Goal: Connect with others: Connect with others

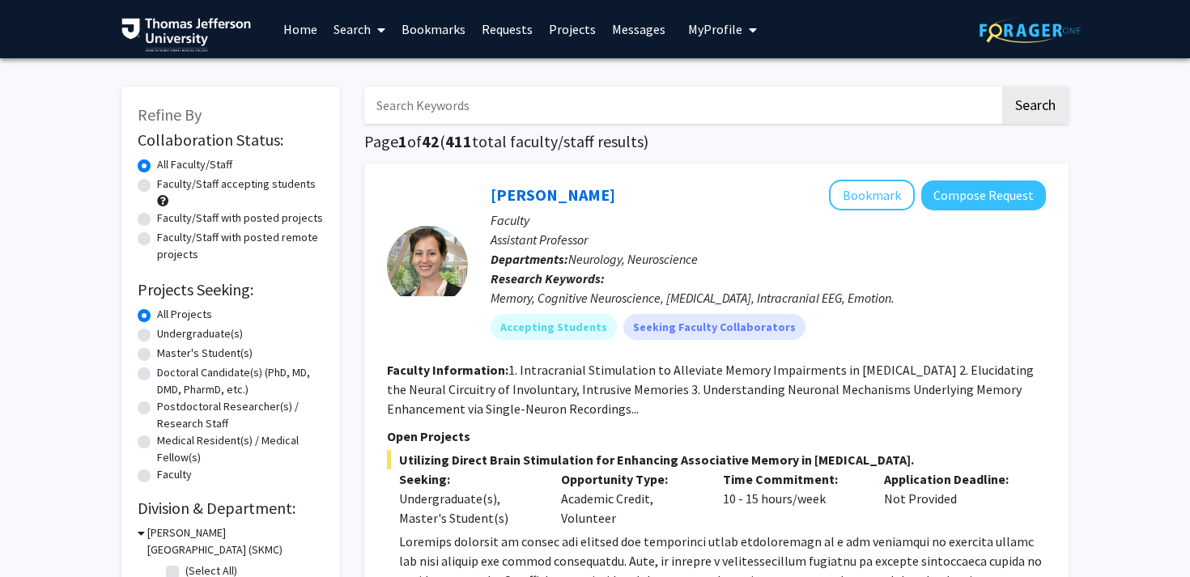
click at [436, 26] on link "Bookmarks" at bounding box center [433, 29] width 80 height 57
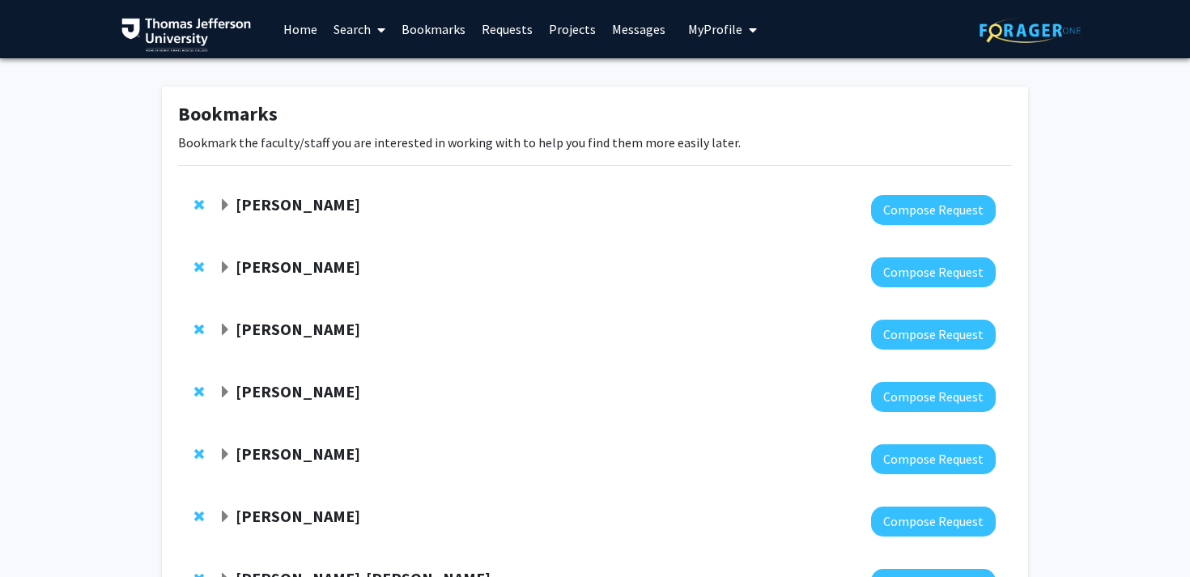
click at [524, 24] on link "Requests" at bounding box center [506, 29] width 67 height 57
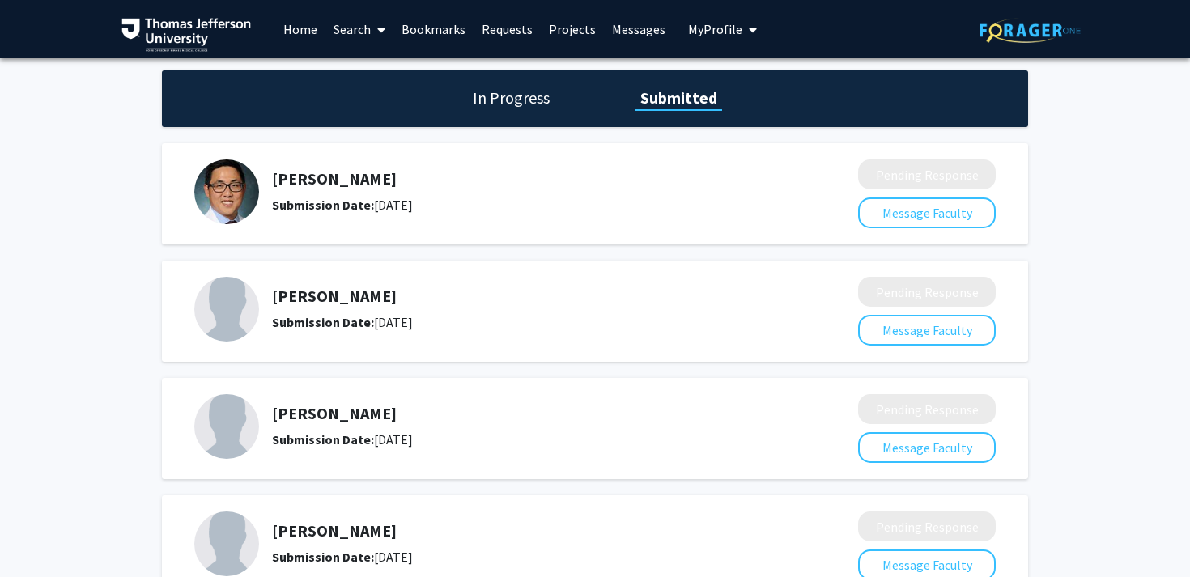
click at [203, 207] on img at bounding box center [226, 191] width 65 height 65
click at [938, 210] on button "Message Faculty" at bounding box center [927, 212] width 138 height 31
click at [214, 215] on img at bounding box center [226, 191] width 65 height 65
click at [657, 32] on link "Messages" at bounding box center [639, 29] width 70 height 57
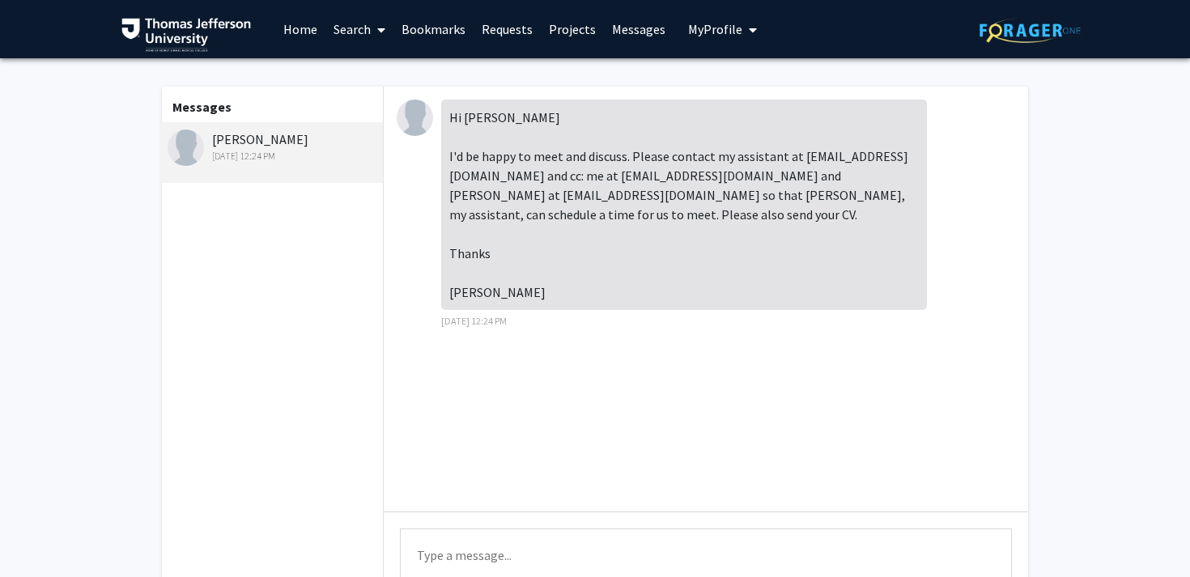
click at [571, 32] on link "Projects" at bounding box center [572, 29] width 63 height 57
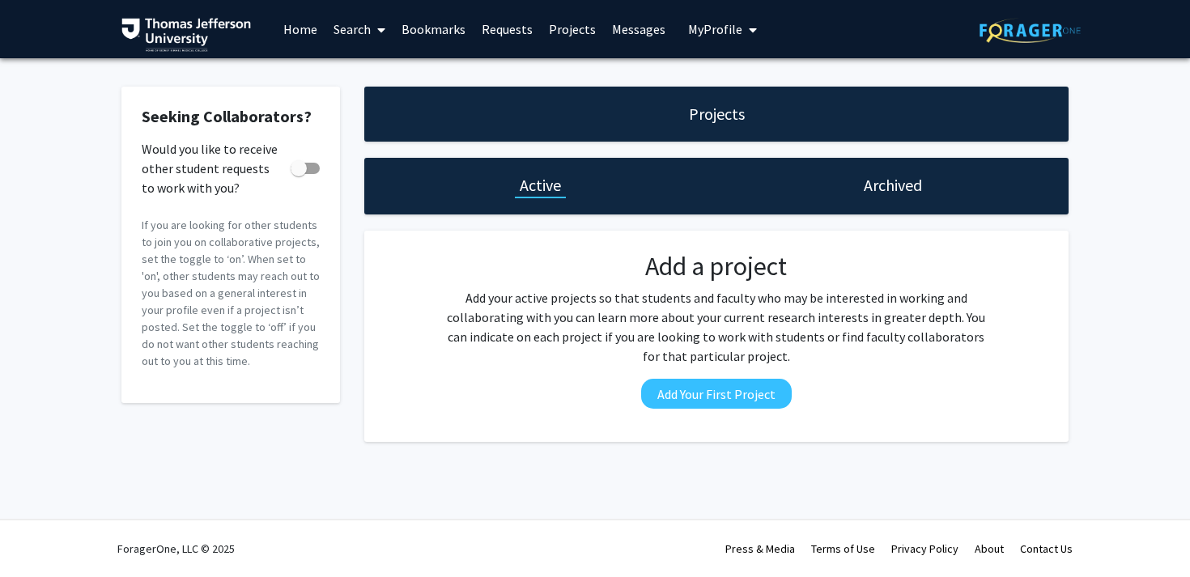
click at [480, 30] on link "Requests" at bounding box center [506, 29] width 67 height 57
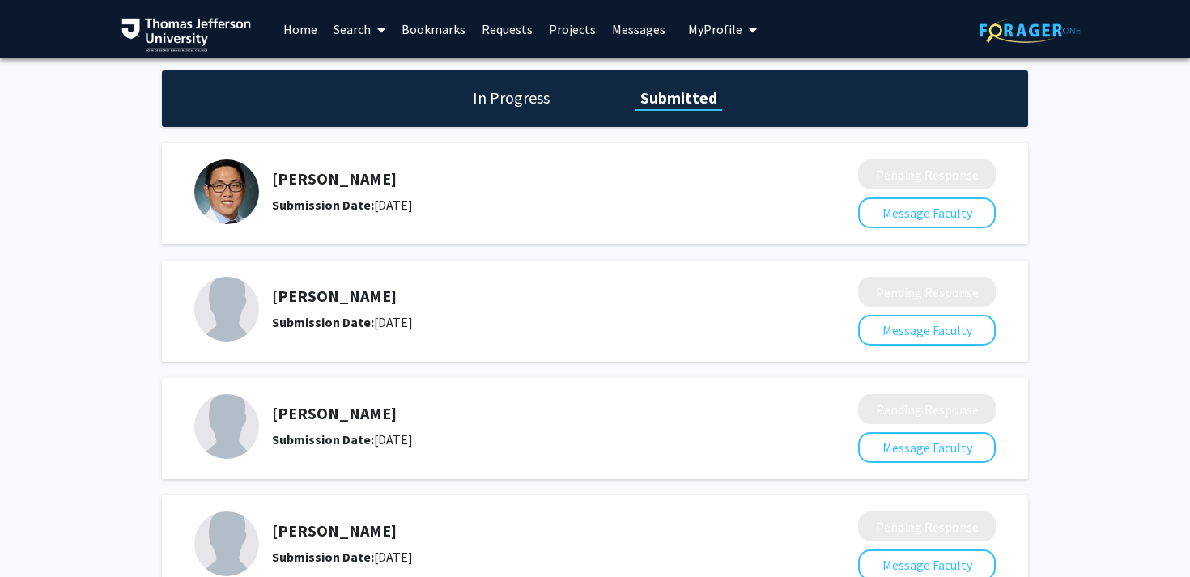
click at [292, 162] on div "Paul Chung Submission Date: September 12, 2025" at bounding box center [514, 191] width 641 height 65
click at [248, 214] on img at bounding box center [226, 191] width 65 height 65
click at [534, 95] on h1 "In Progress" at bounding box center [511, 98] width 87 height 23
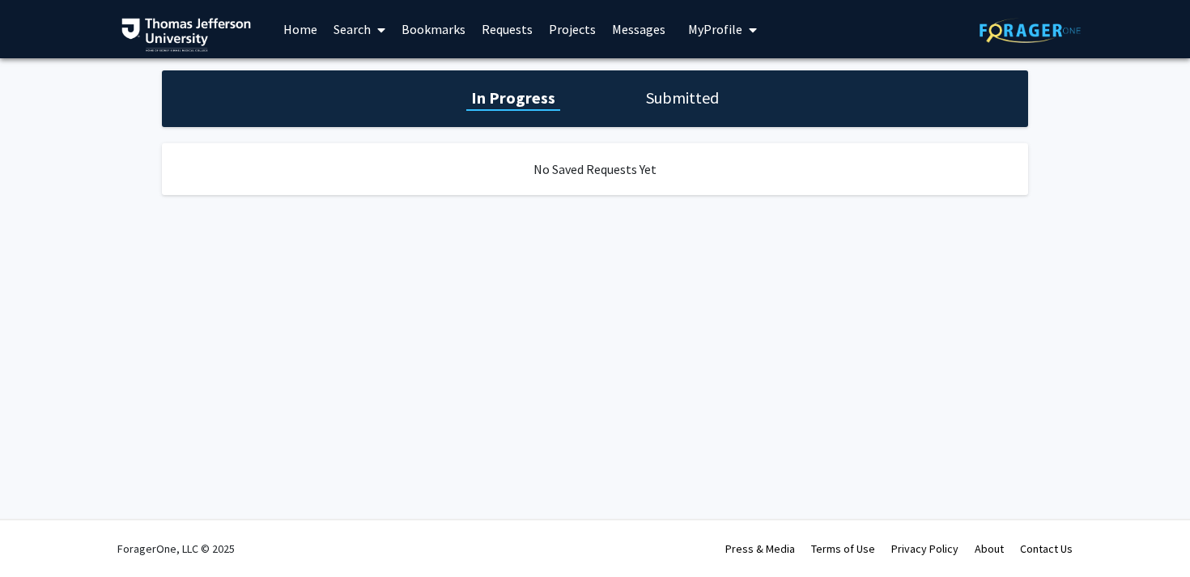
click at [681, 91] on h1 "Submitted" at bounding box center [682, 98] width 83 height 23
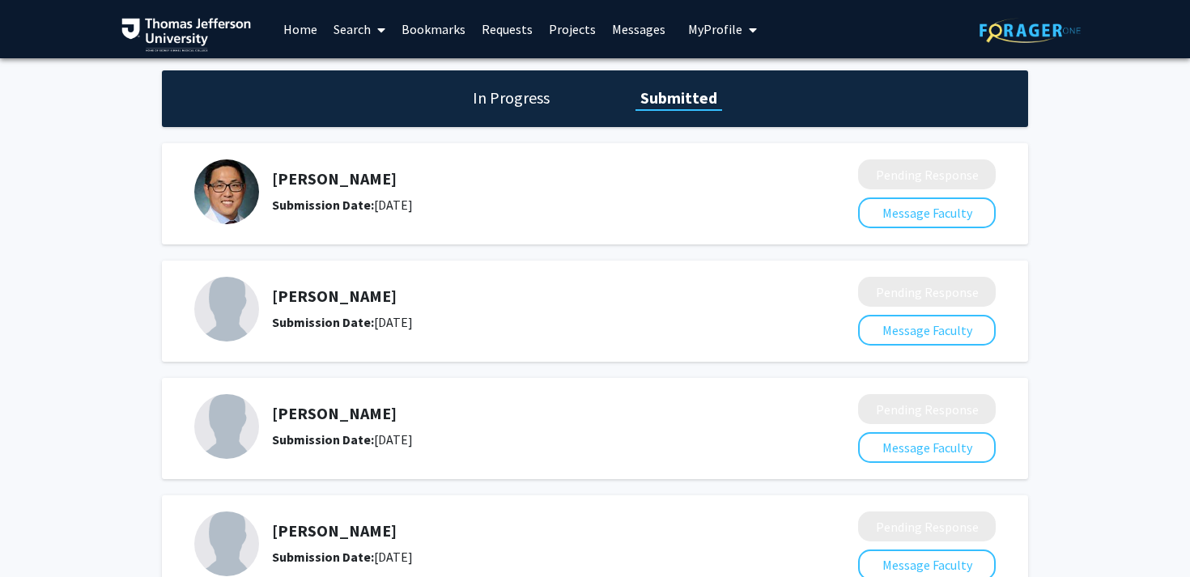
click at [442, 28] on link "Bookmarks" at bounding box center [433, 29] width 80 height 57
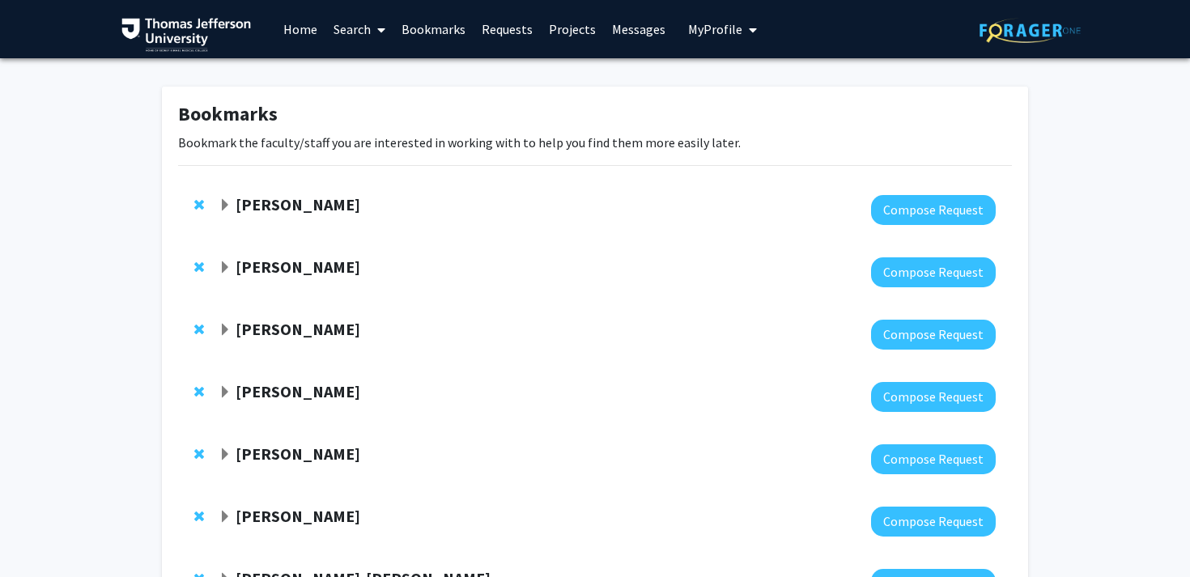
click at [262, 201] on strong "[PERSON_NAME]" at bounding box center [297, 204] width 125 height 20
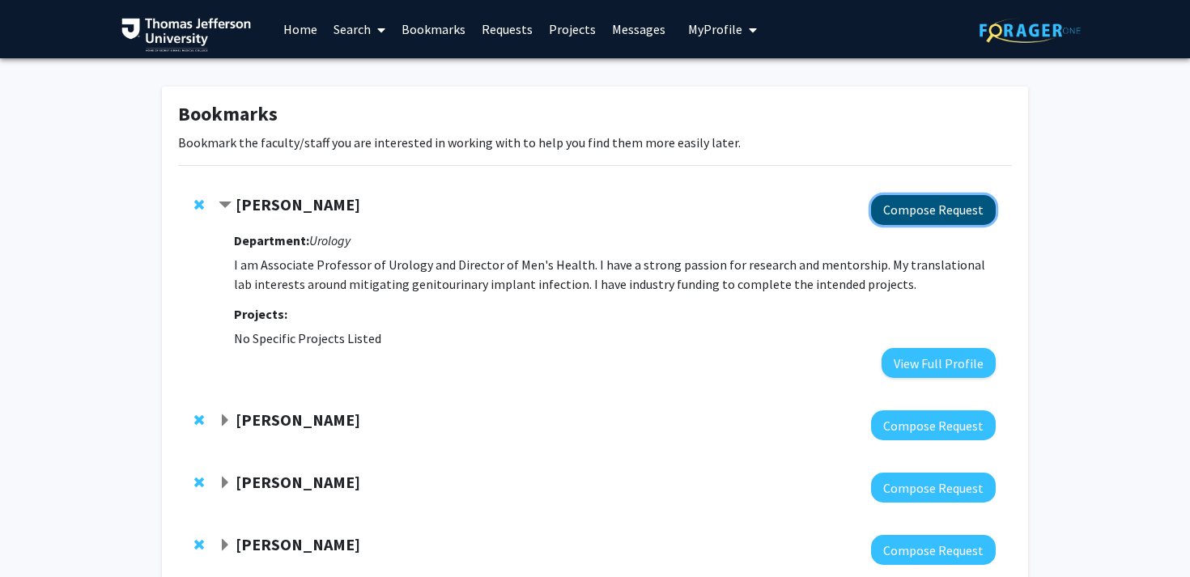
click at [914, 207] on button "Compose Request" at bounding box center [933, 210] width 125 height 30
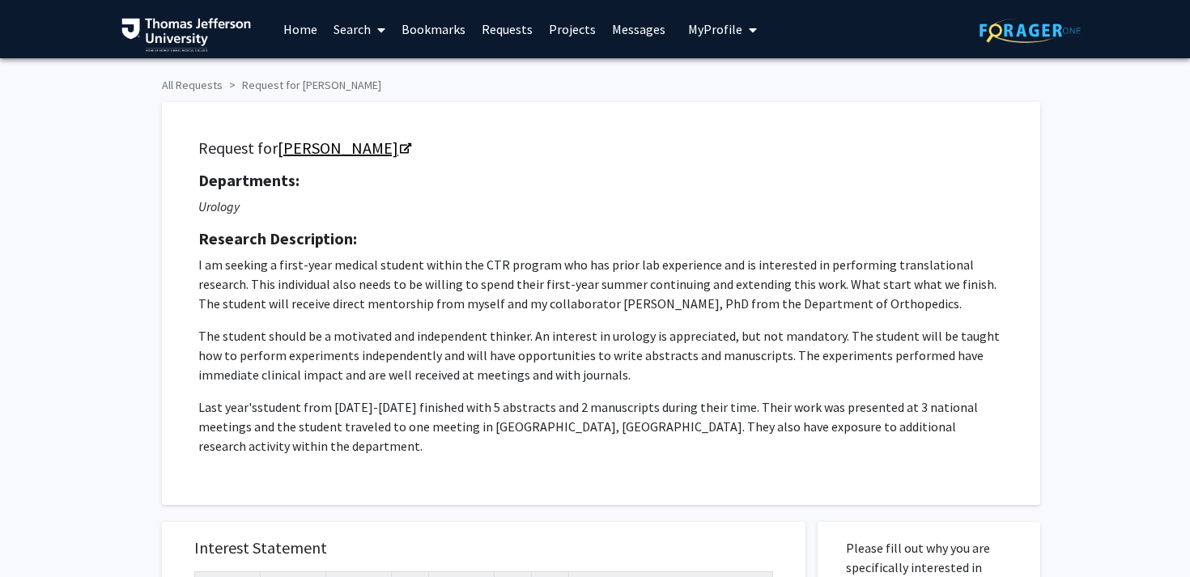
click at [348, 155] on link "Paul Chung" at bounding box center [344, 148] width 132 height 20
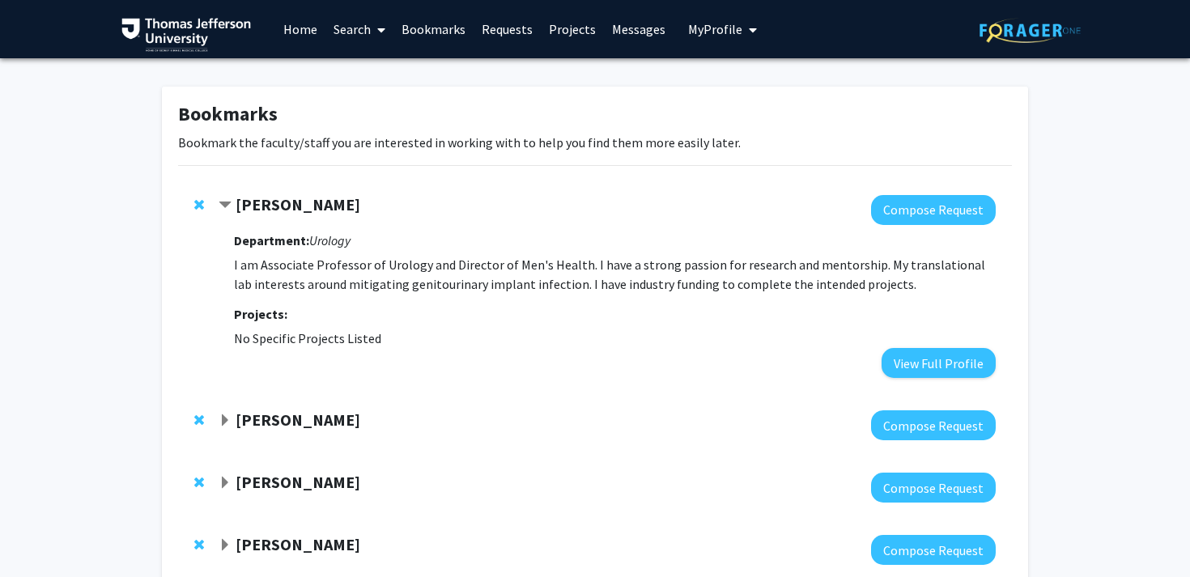
click at [496, 32] on link "Requests" at bounding box center [506, 29] width 67 height 57
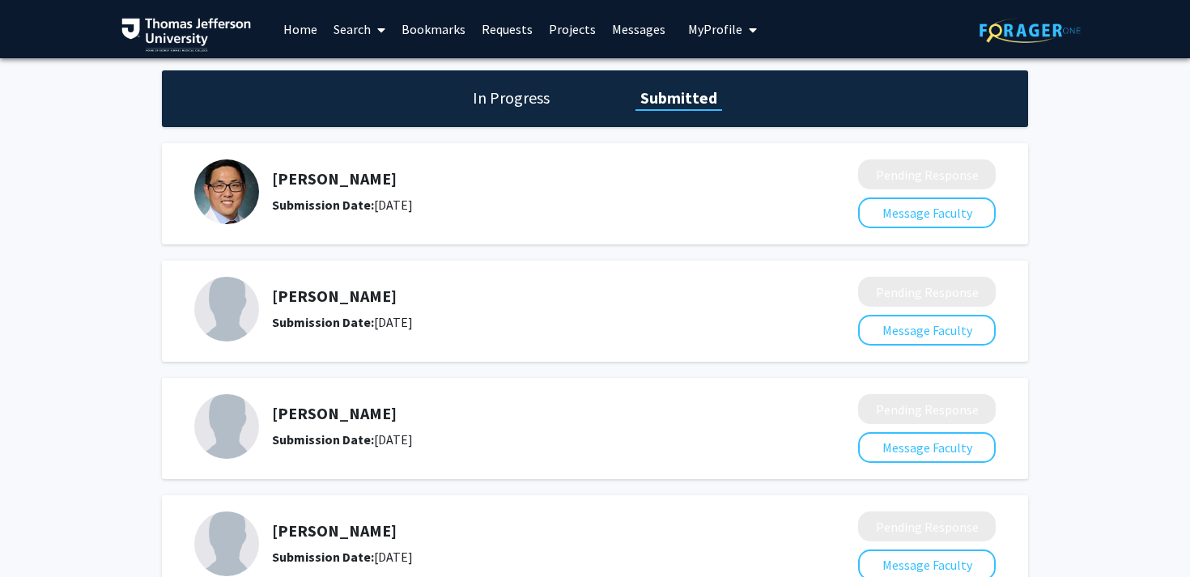
click at [213, 202] on img at bounding box center [226, 191] width 65 height 65
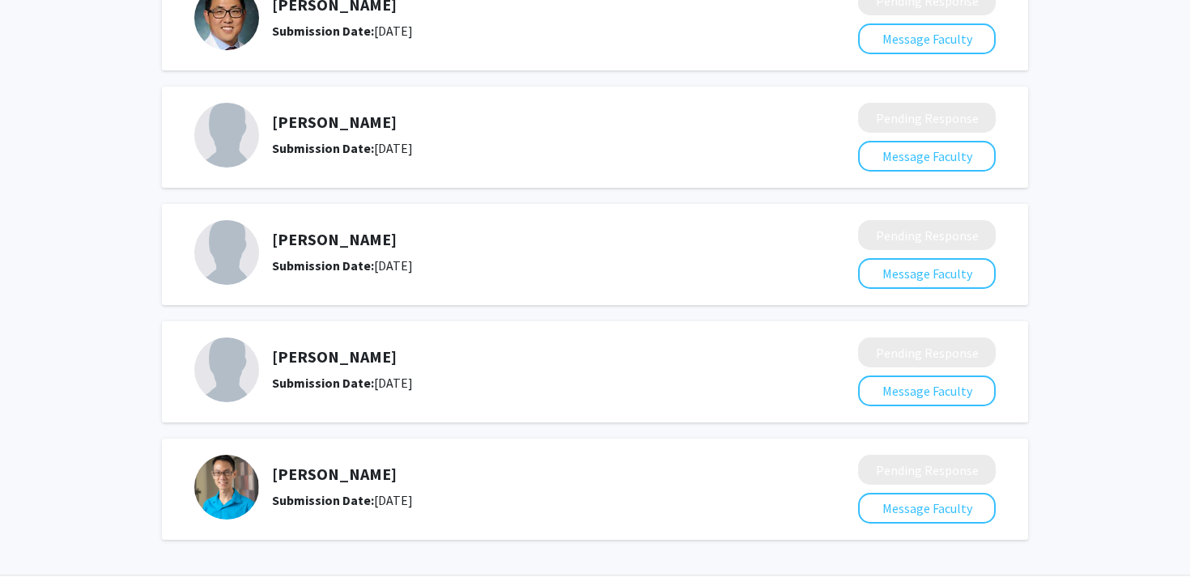
click at [248, 252] on img at bounding box center [226, 252] width 65 height 65
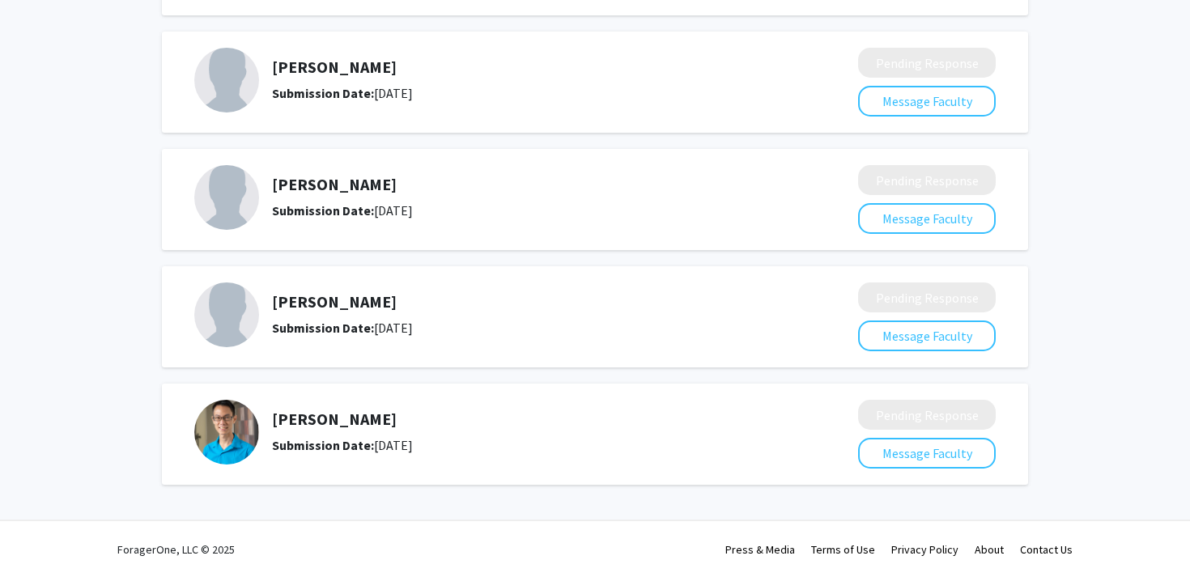
scroll to position [230, 0]
click at [210, 191] on img at bounding box center [226, 196] width 65 height 65
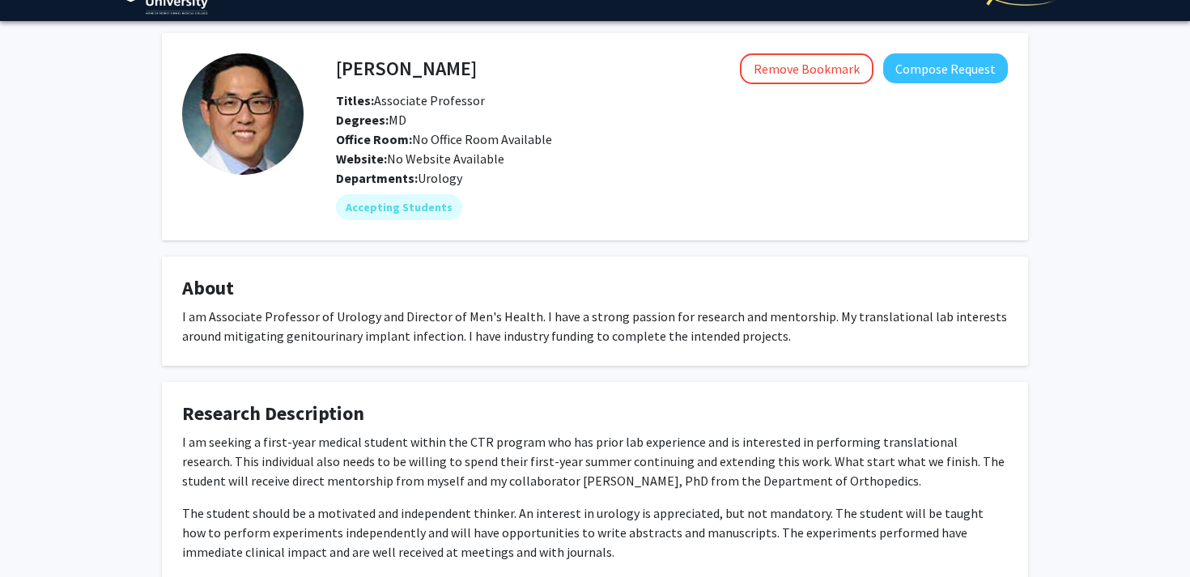
scroll to position [40, 0]
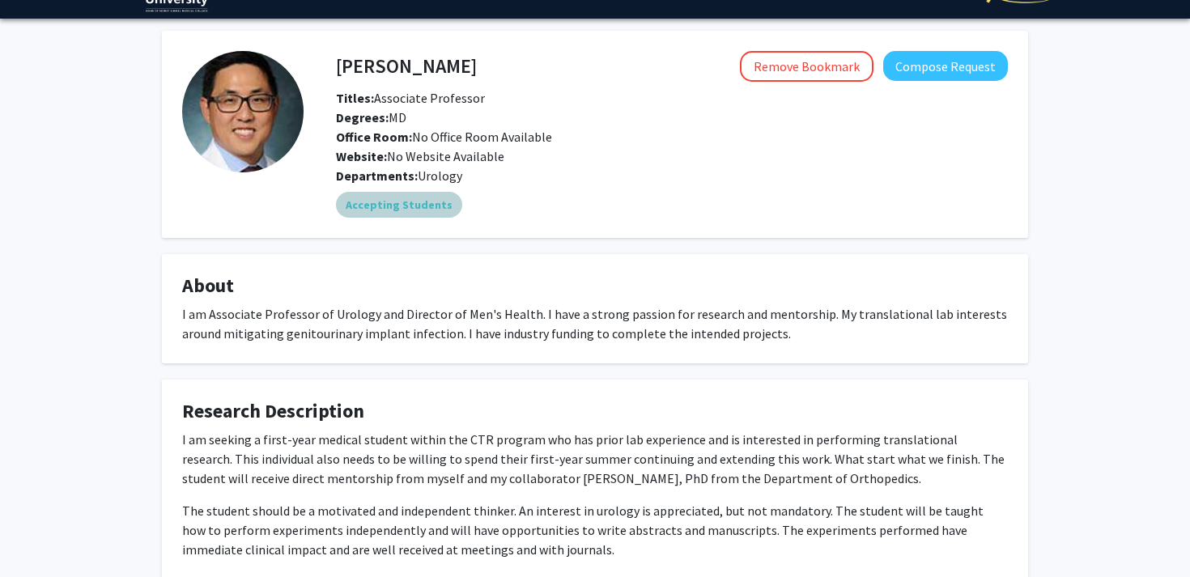
click at [377, 190] on div "Accepting Students" at bounding box center [672, 205] width 678 height 32
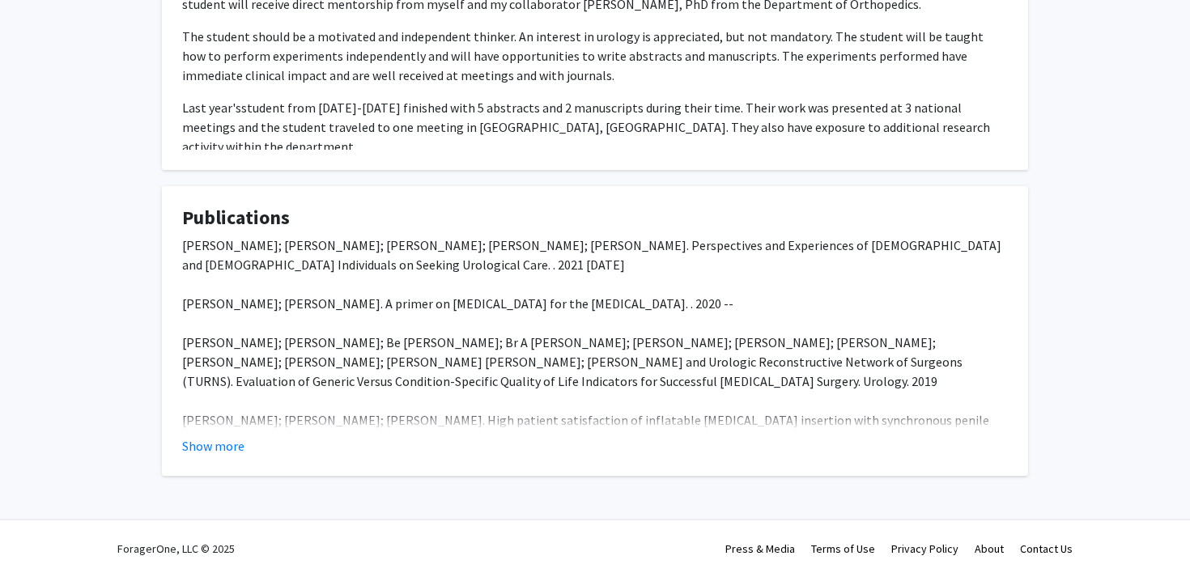
scroll to position [0, 0]
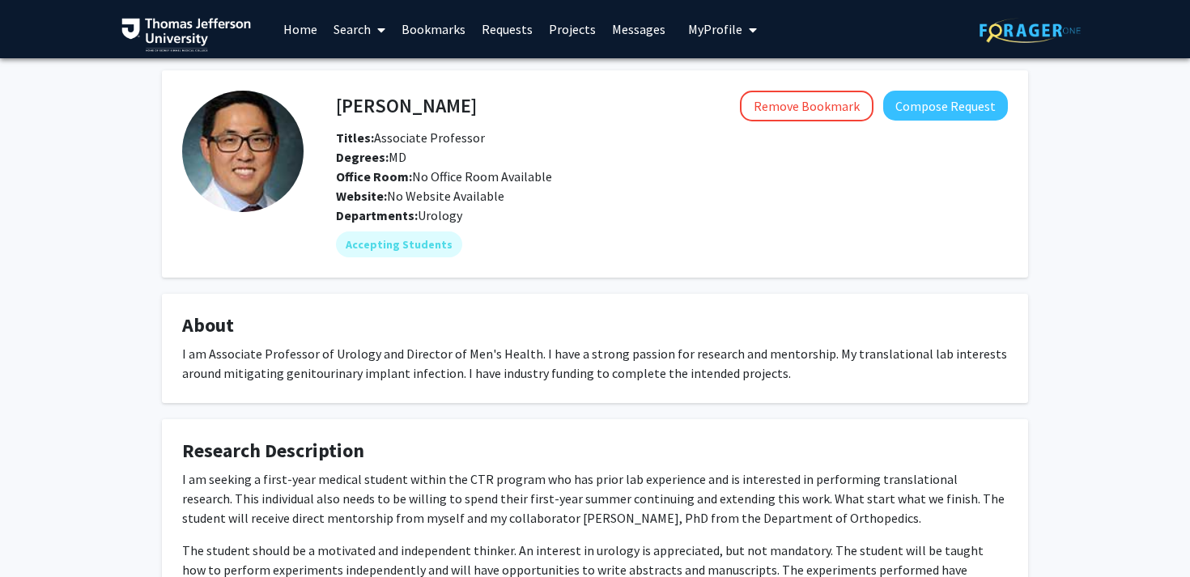
click at [362, 83] on fg-card "Paul Chung Remove Bookmark Compose Request Titles: Associate Professor Degrees:…" at bounding box center [595, 173] width 866 height 207
click at [362, 104] on h4 "Paul Chung" at bounding box center [406, 106] width 141 height 30
copy h4 "Paul Chung"
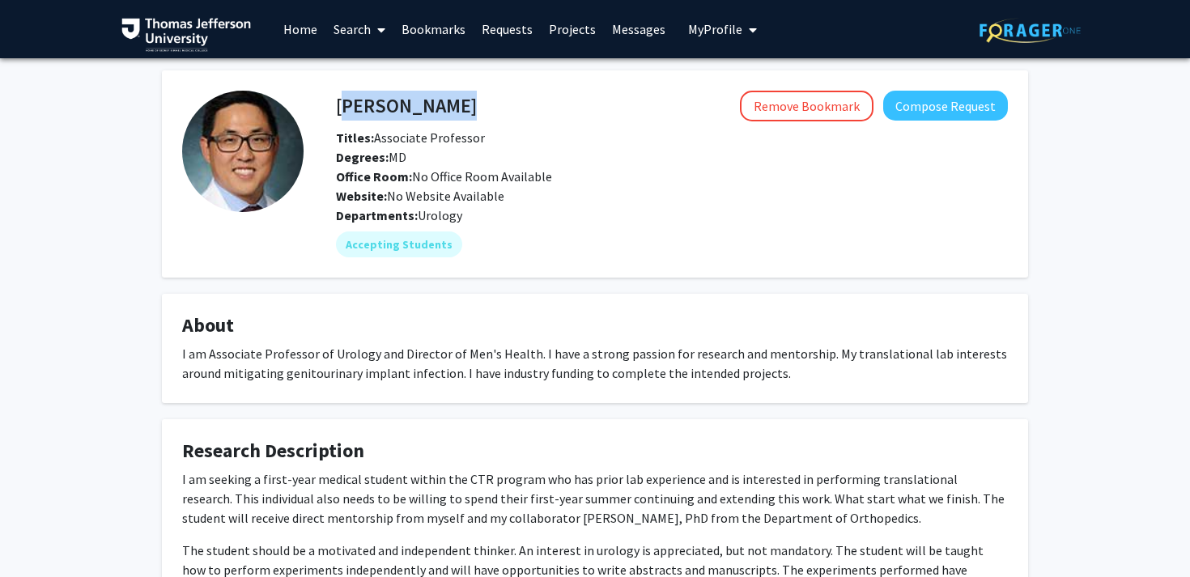
click at [425, 36] on link "Bookmarks" at bounding box center [433, 29] width 80 height 57
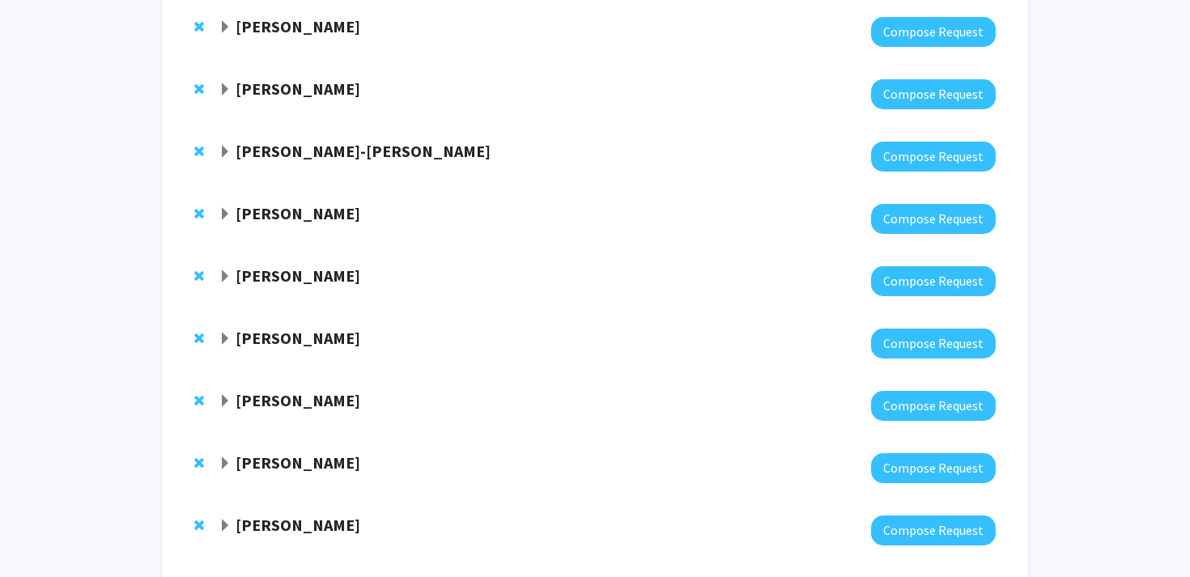
scroll to position [439, 0]
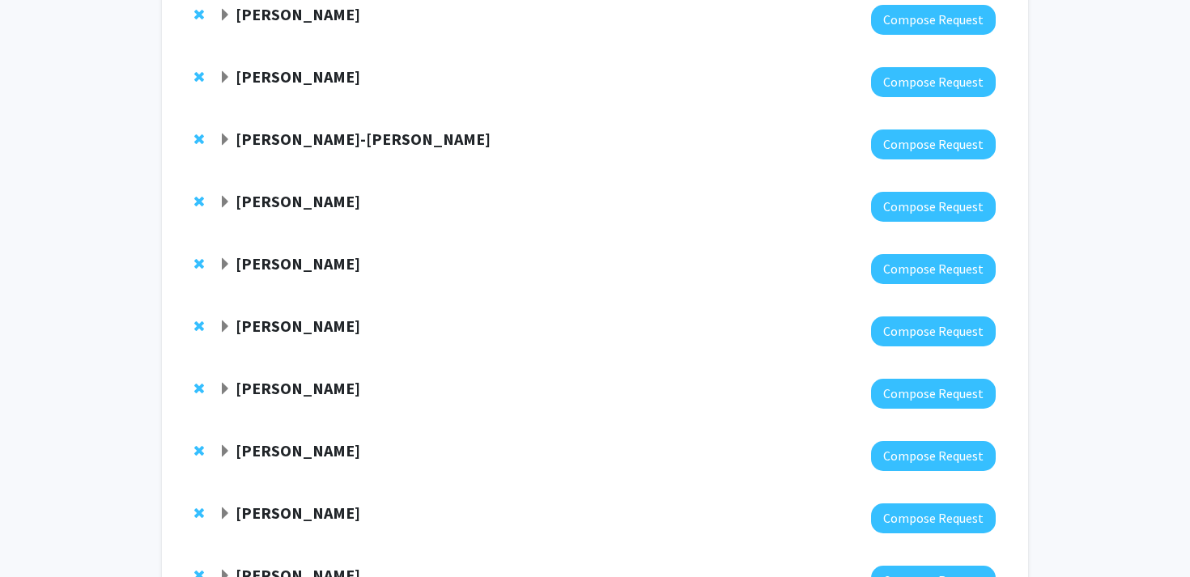
click at [286, 205] on strong "Arielle Thal" at bounding box center [297, 201] width 125 height 20
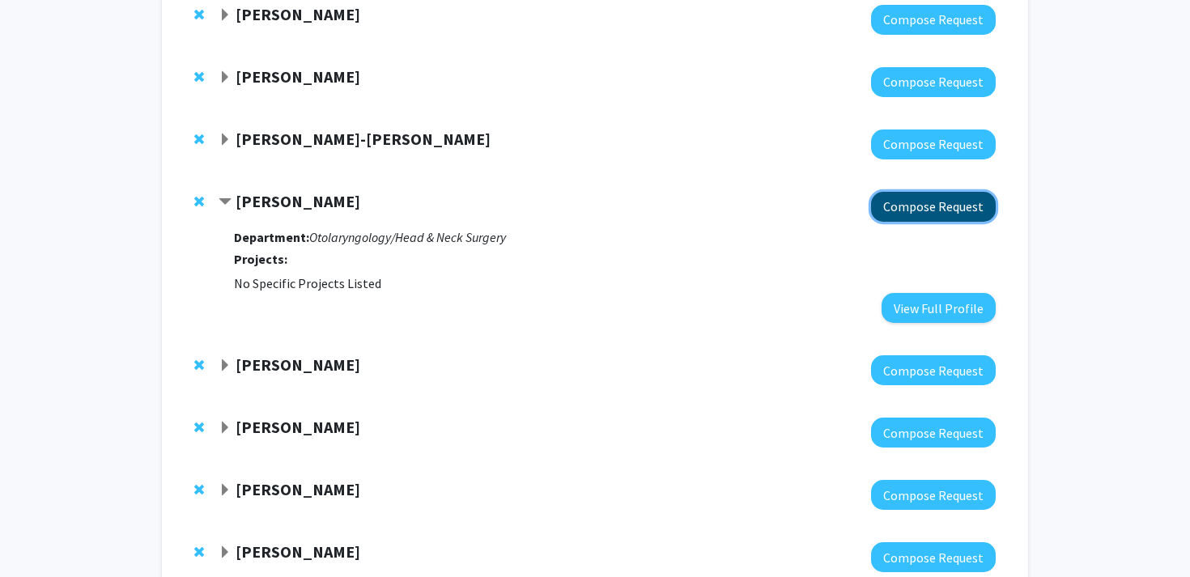
click at [931, 216] on button "Compose Request" at bounding box center [933, 207] width 125 height 30
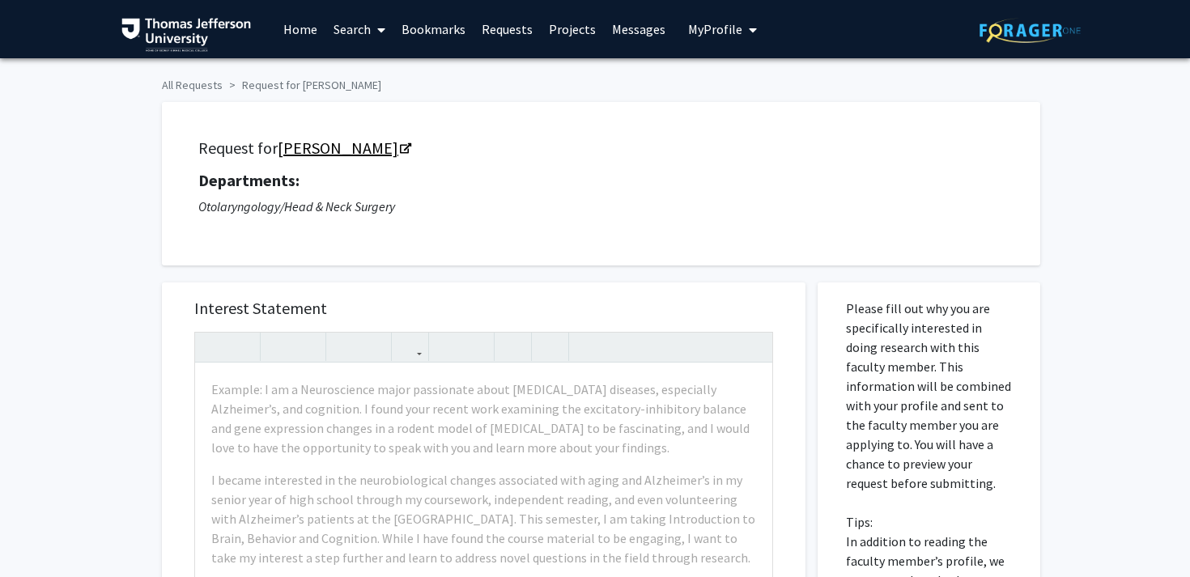
click at [357, 146] on link "Arielle Thal" at bounding box center [344, 148] width 132 height 20
click at [433, 32] on link "Bookmarks" at bounding box center [433, 29] width 80 height 57
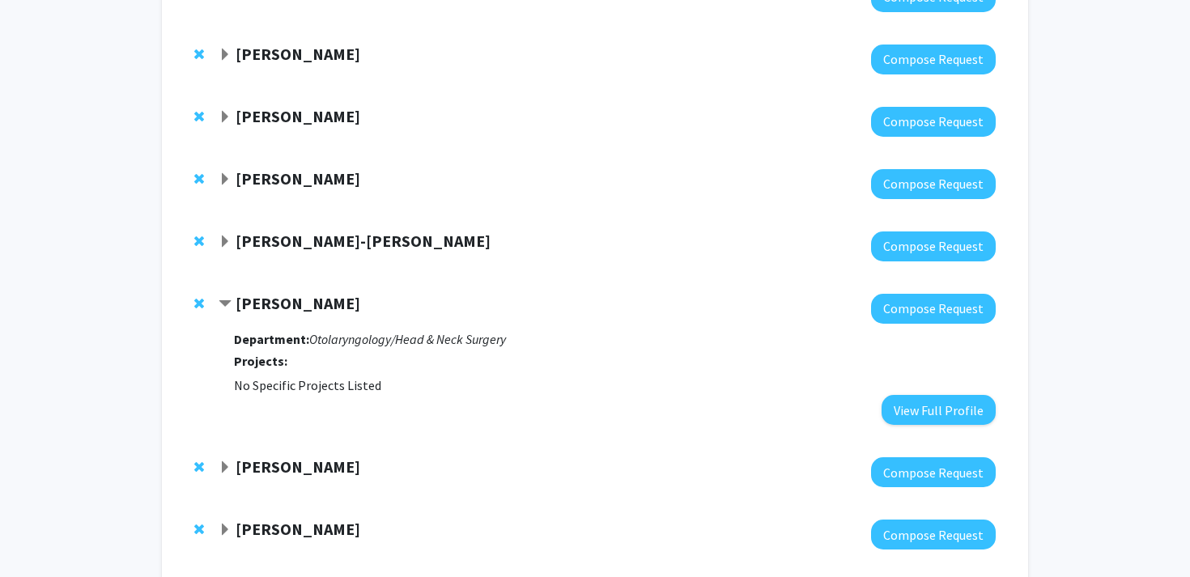
scroll to position [388, 0]
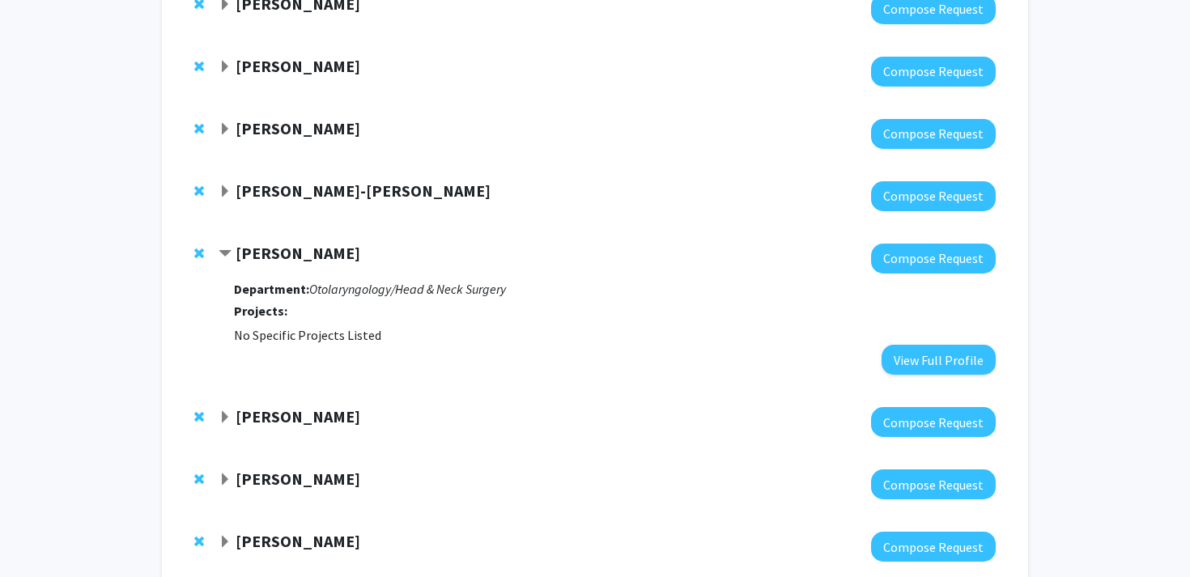
click at [231, 255] on span "Contract Arielle Thal Bookmark" at bounding box center [224, 254] width 13 height 13
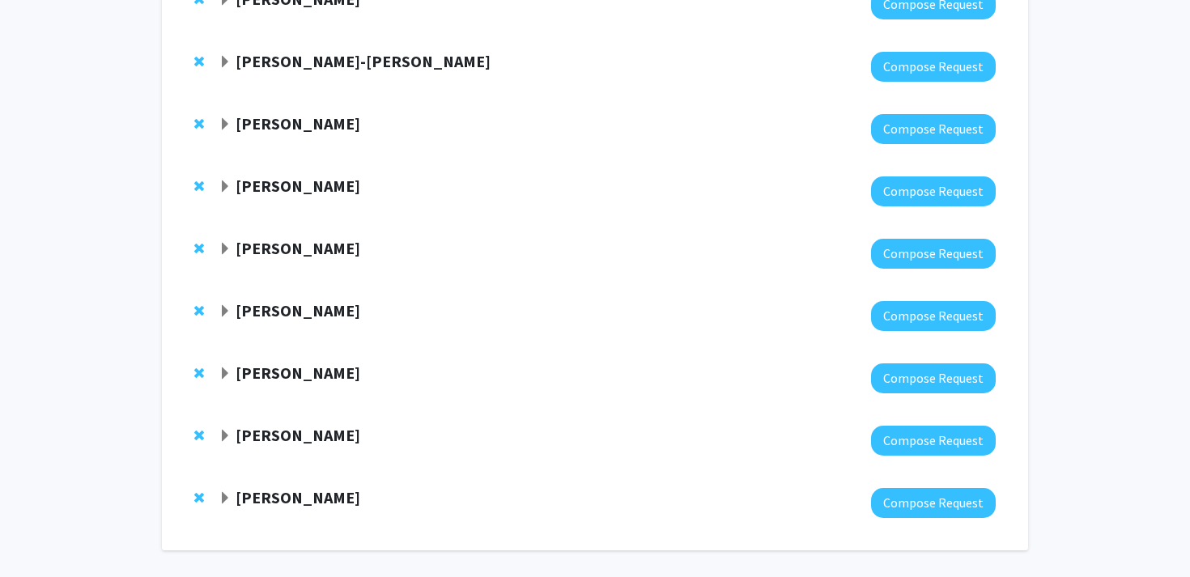
scroll to position [545, 0]
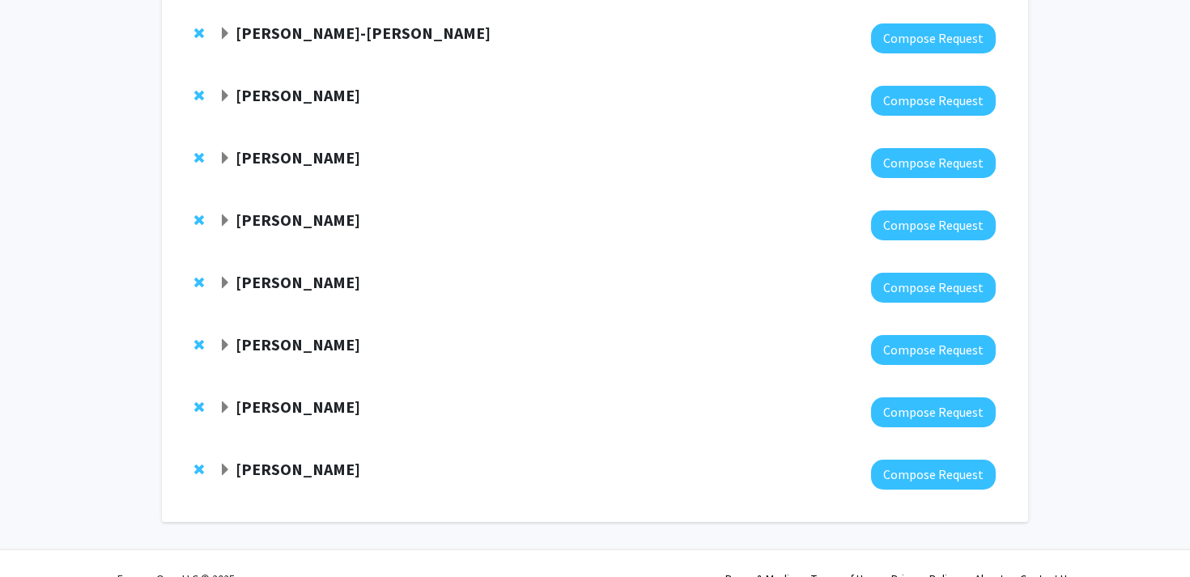
click at [257, 284] on strong "[PERSON_NAME]" at bounding box center [297, 282] width 125 height 20
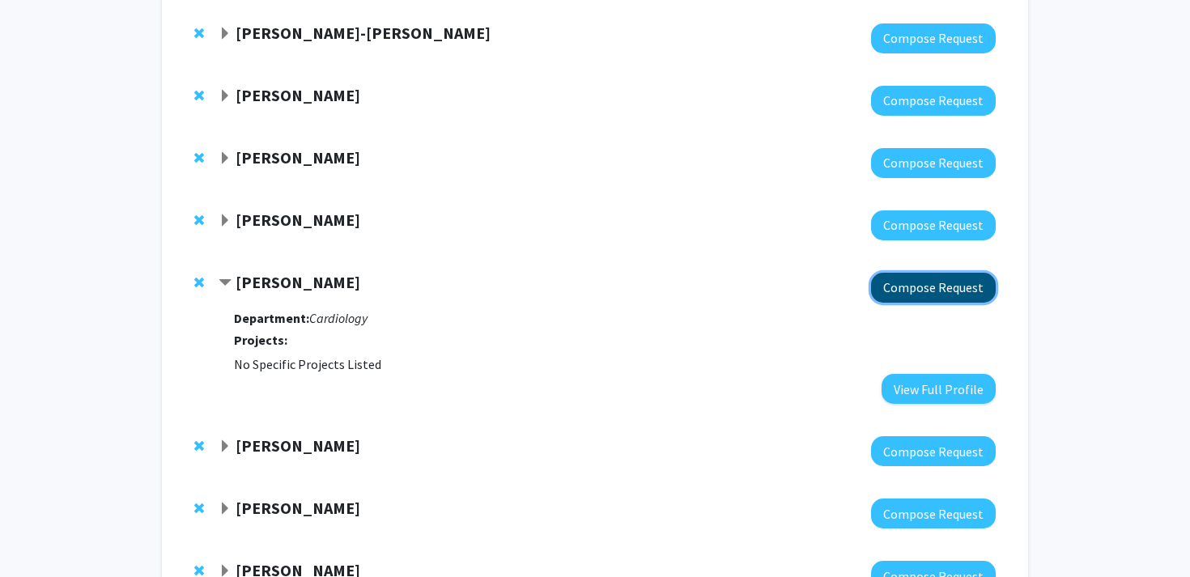
click at [906, 297] on button "Compose Request" at bounding box center [933, 288] width 125 height 30
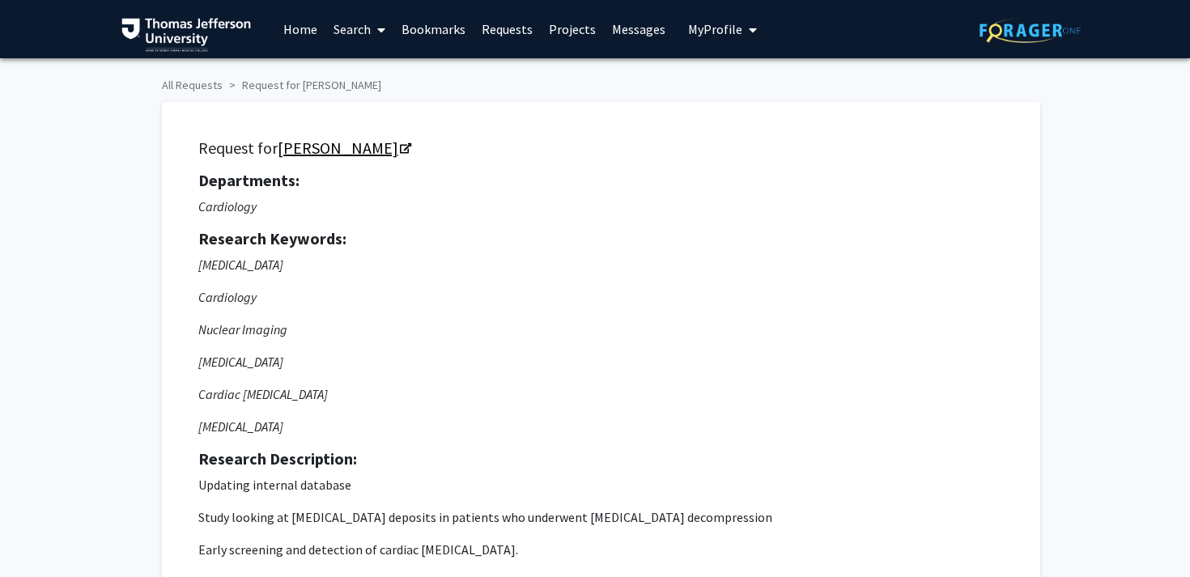
click at [378, 146] on link "Meghan Nahass" at bounding box center [344, 148] width 132 height 20
click at [431, 30] on link "Bookmarks" at bounding box center [433, 29] width 80 height 57
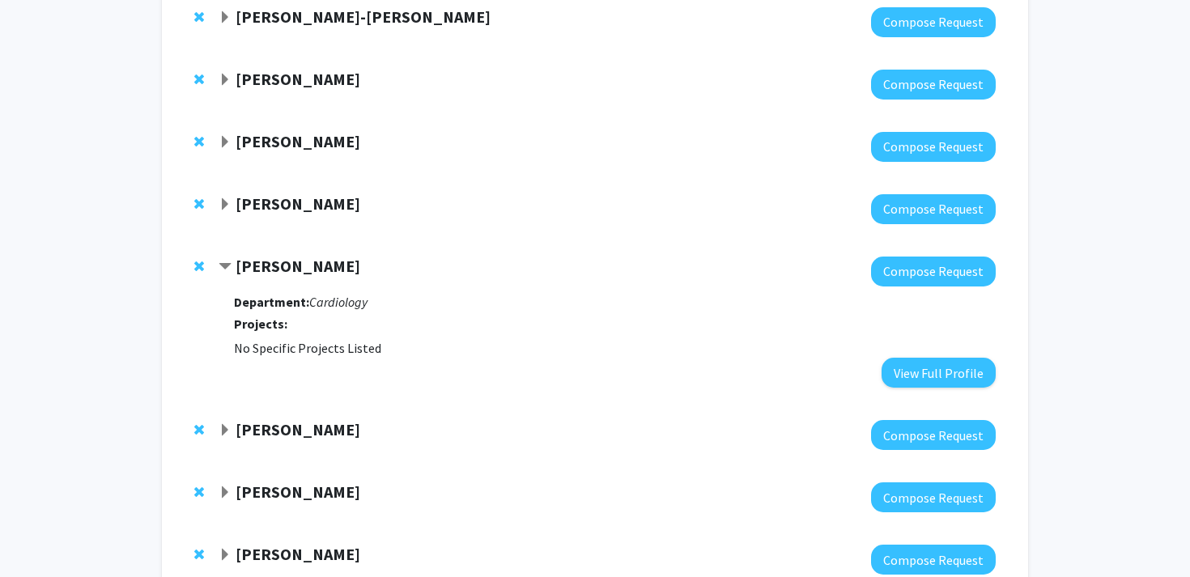
scroll to position [564, 0]
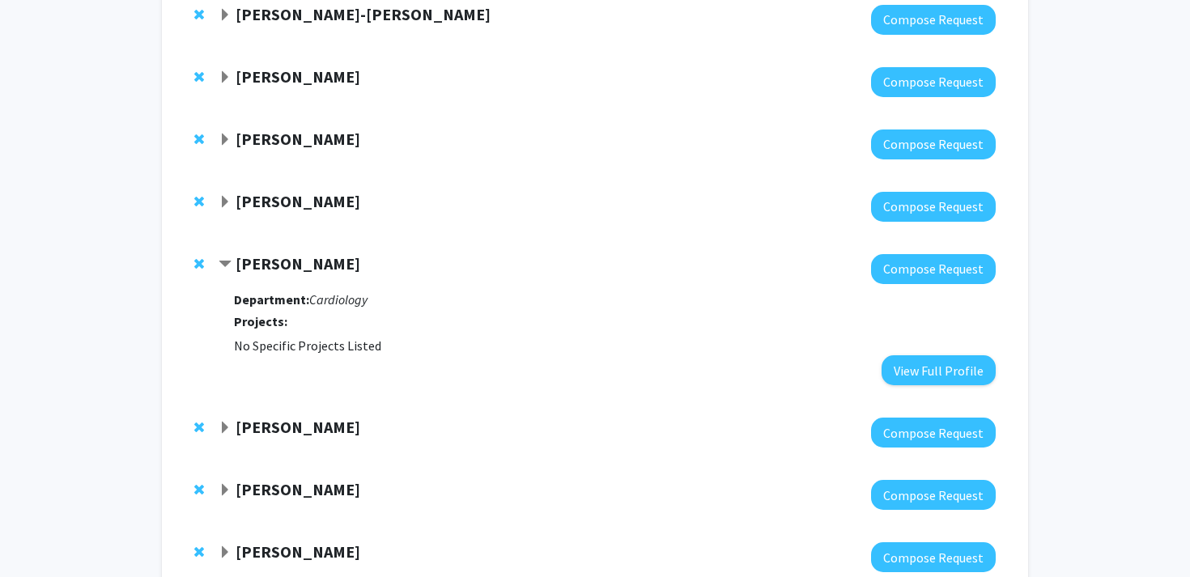
click at [291, 264] on strong "Meghan Nahass" at bounding box center [297, 263] width 125 height 20
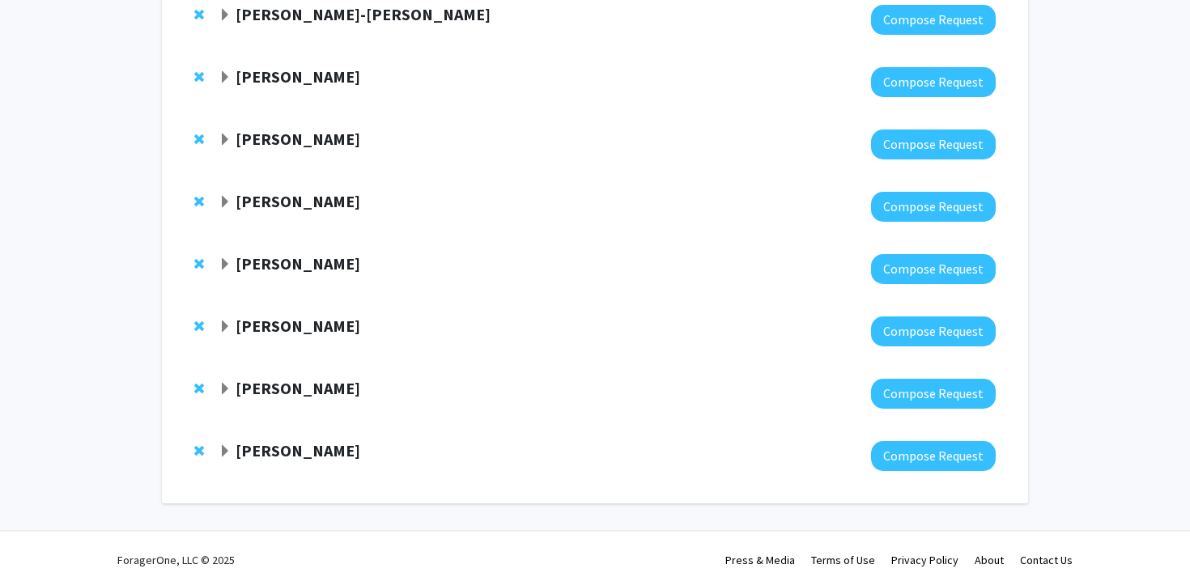
click at [259, 384] on strong "[PERSON_NAME]" at bounding box center [297, 388] width 125 height 20
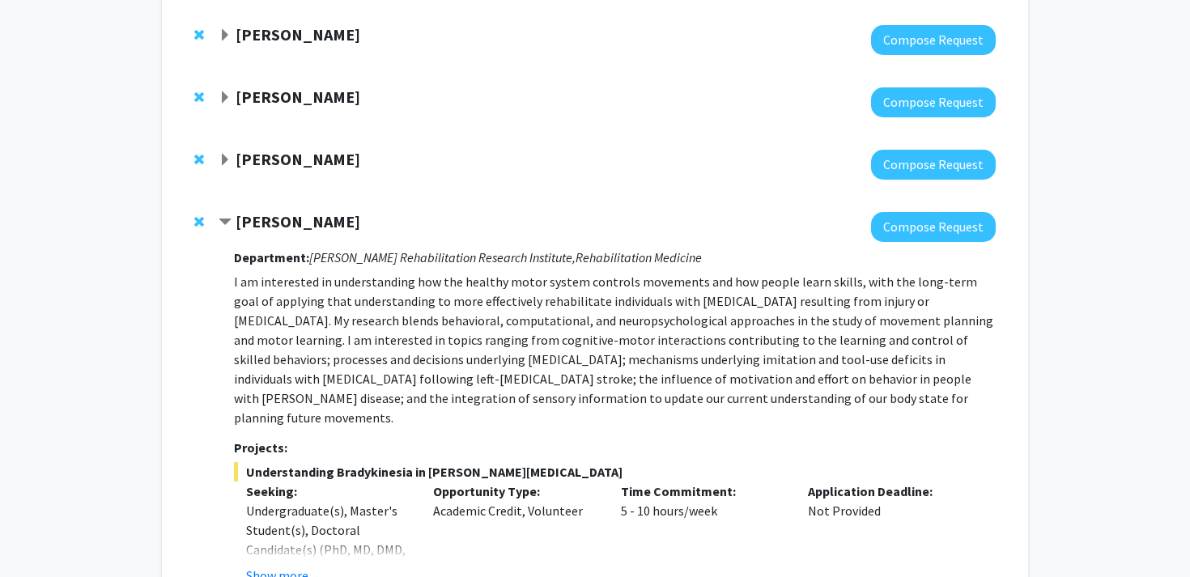
scroll to position [732, 0]
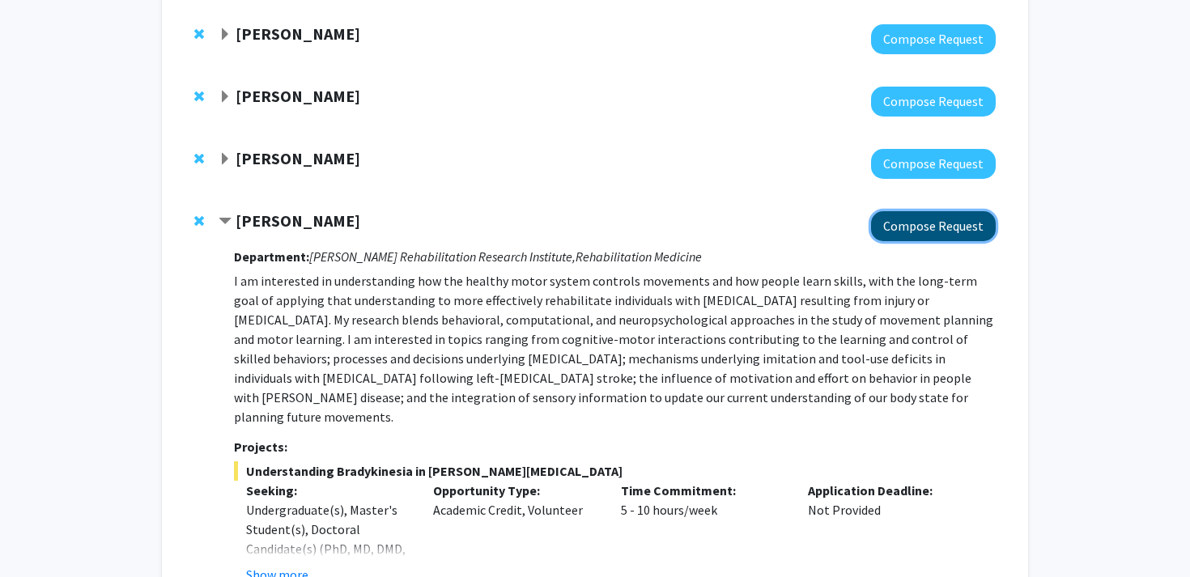
click at [905, 231] on button "Compose Request" at bounding box center [933, 226] width 125 height 30
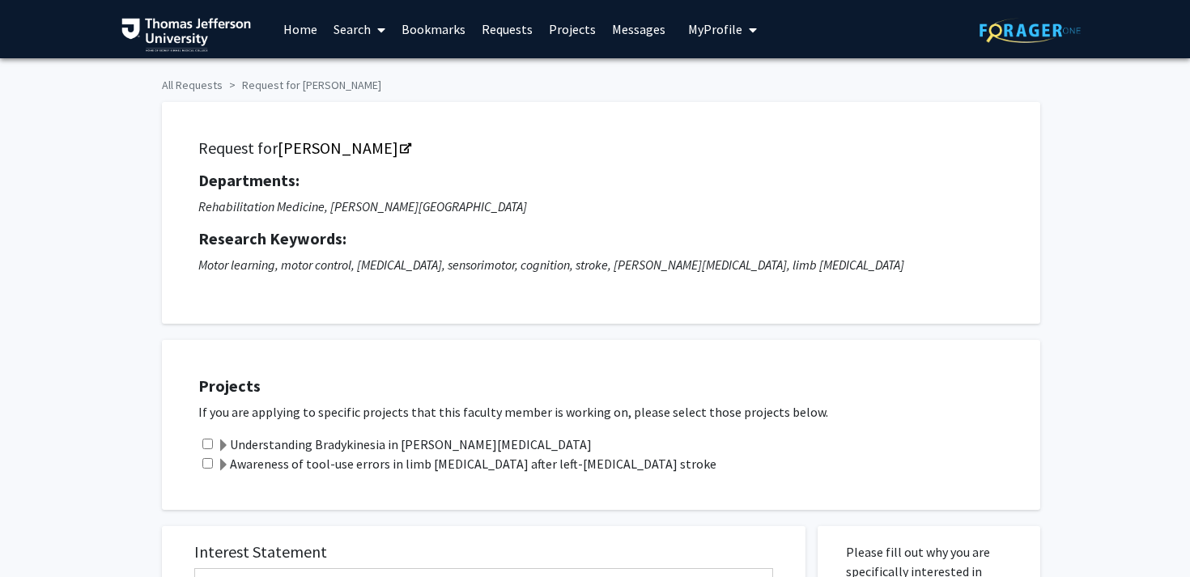
checkbox input "true"
click at [361, 143] on link "[PERSON_NAME]" at bounding box center [344, 148] width 132 height 20
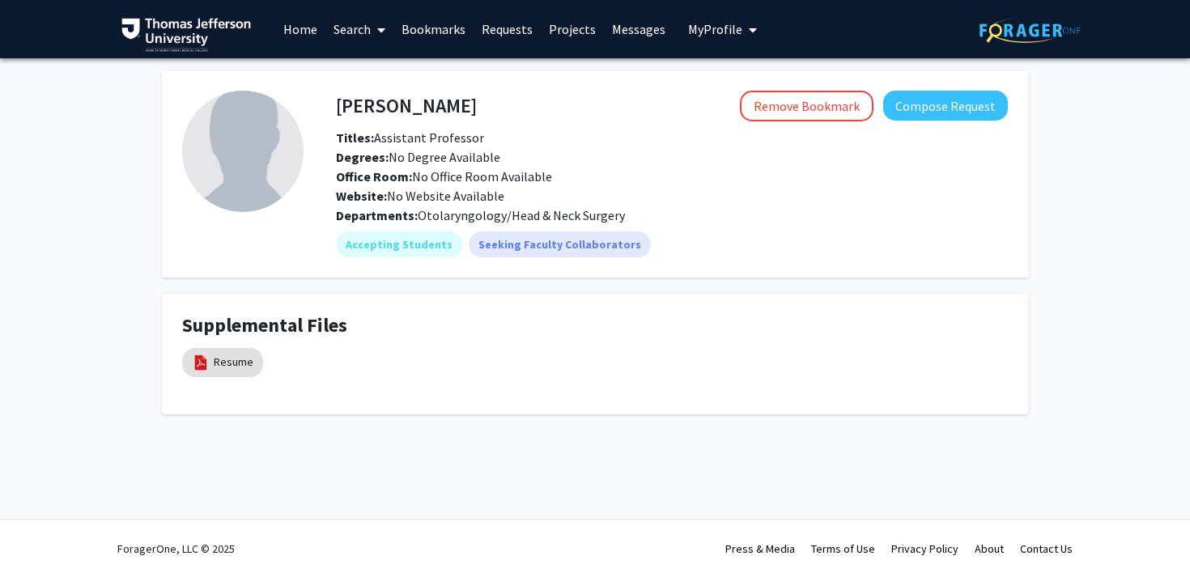
click at [360, 105] on h4 "[PERSON_NAME]" at bounding box center [406, 106] width 141 height 30
copy h4 "[PERSON_NAME]"
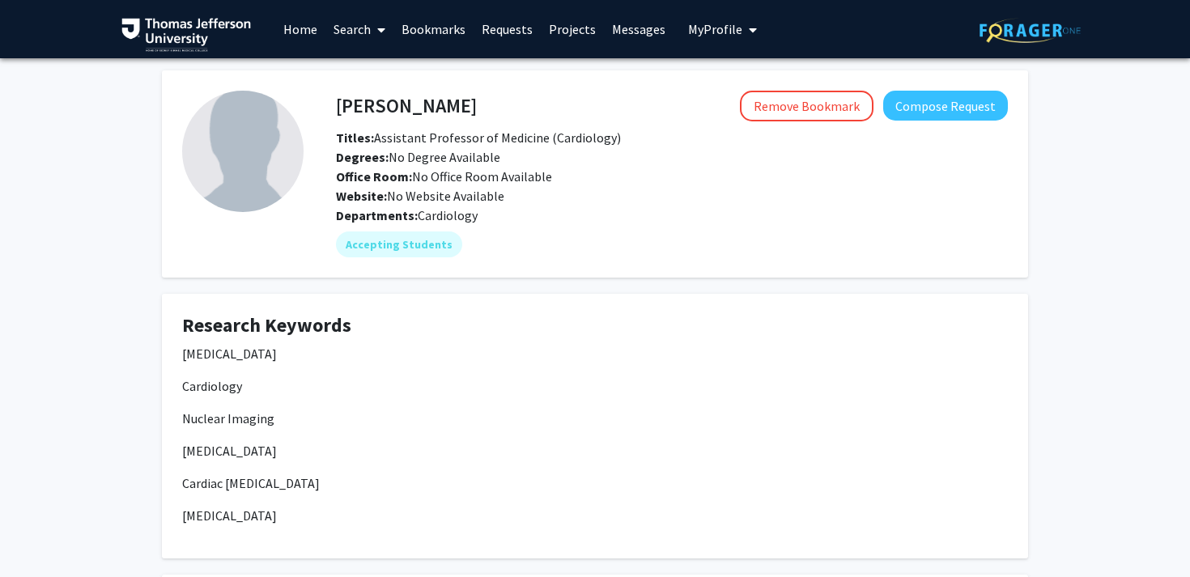
drag, startPoint x: 472, startPoint y: 97, endPoint x: 334, endPoint y: 95, distance: 137.6
click at [334, 95] on div "[PERSON_NAME] Remove Bookmark Compose Request" at bounding box center [672, 106] width 696 height 31
click at [401, 91] on h4 "[PERSON_NAME]" at bounding box center [406, 106] width 141 height 30
click at [392, 101] on h4 "[PERSON_NAME]" at bounding box center [406, 106] width 141 height 30
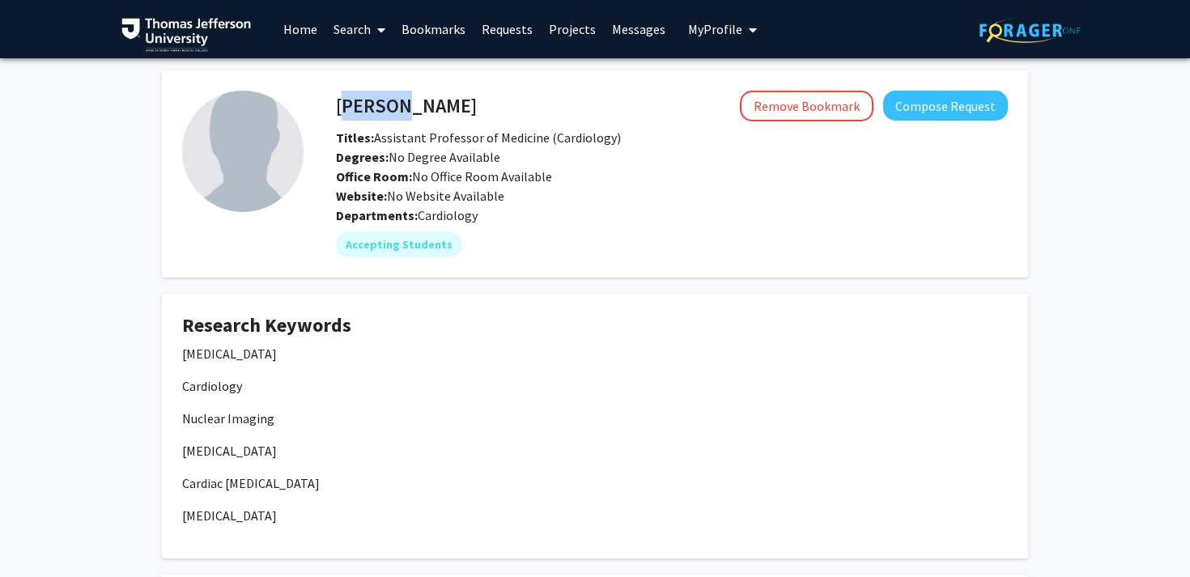
click at [392, 101] on h4 "[PERSON_NAME]" at bounding box center [406, 106] width 141 height 30
copy h4 "[PERSON_NAME]"
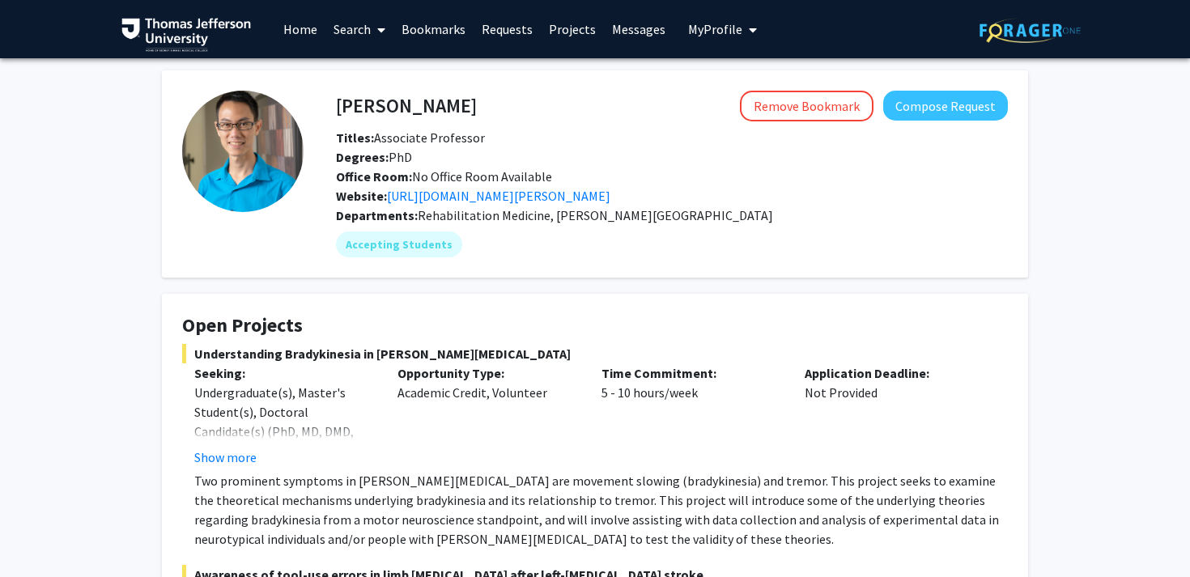
click at [412, 112] on h4 "[PERSON_NAME]" at bounding box center [406, 106] width 141 height 30
copy h4 "[PERSON_NAME]"
